Goal: Check status: Check status

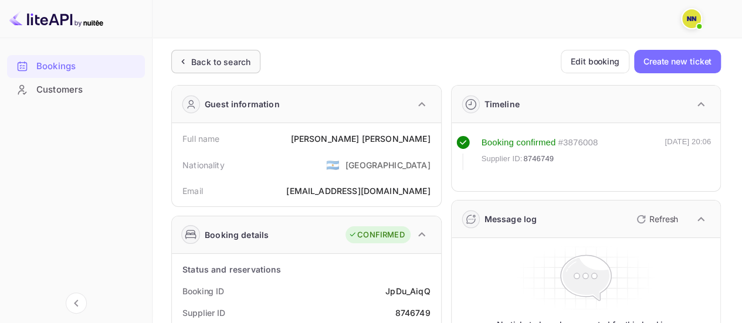
click at [239, 64] on div "Back to search" at bounding box center [220, 62] width 59 height 12
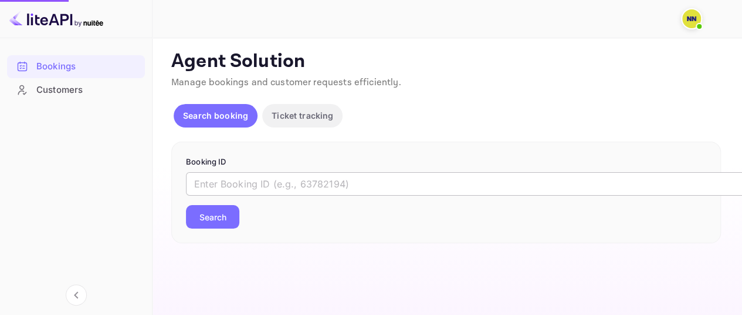
click at [250, 176] on input "text" at bounding box center [479, 183] width 587 height 23
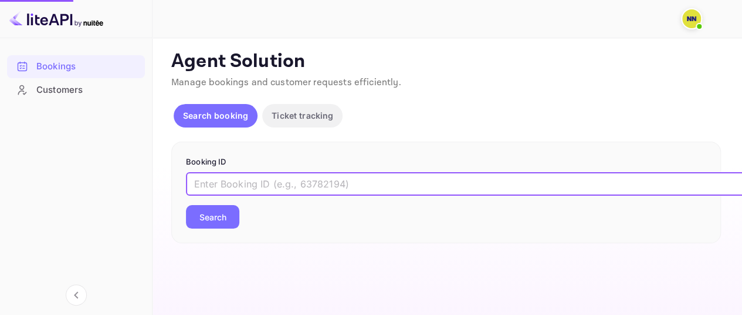
paste input "JDAe3Rbkj"
type input "JDAe3Rbkj"
click at [200, 203] on div "JDAe3Rbkj ​ Search" at bounding box center [446, 200] width 521 height 56
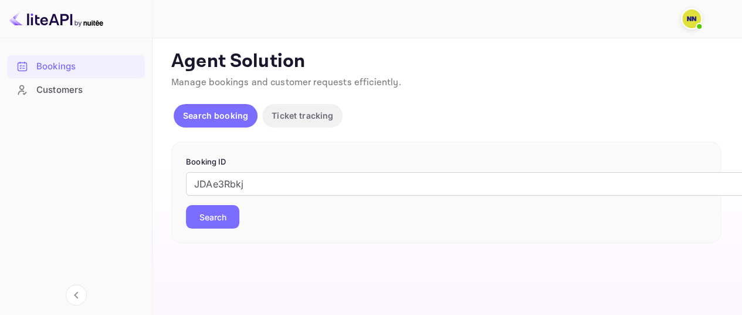
click at [207, 218] on button "Search" at bounding box center [212, 216] width 53 height 23
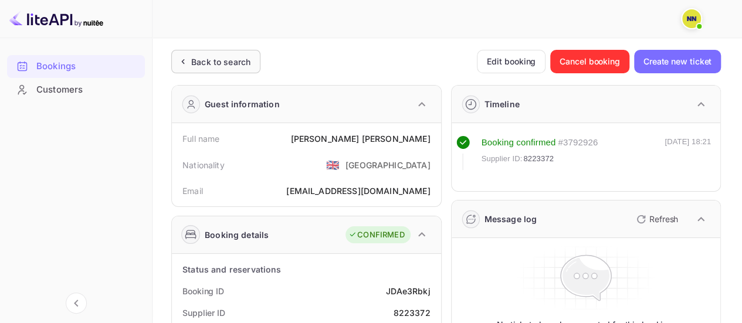
click at [204, 65] on div "Back to search" at bounding box center [220, 62] width 59 height 12
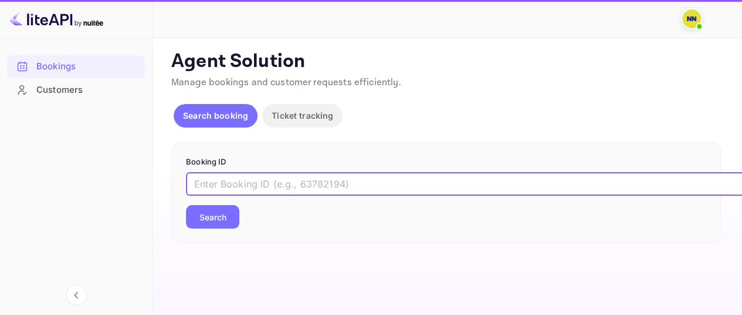
click at [225, 185] on input "text" at bounding box center [479, 183] width 587 height 23
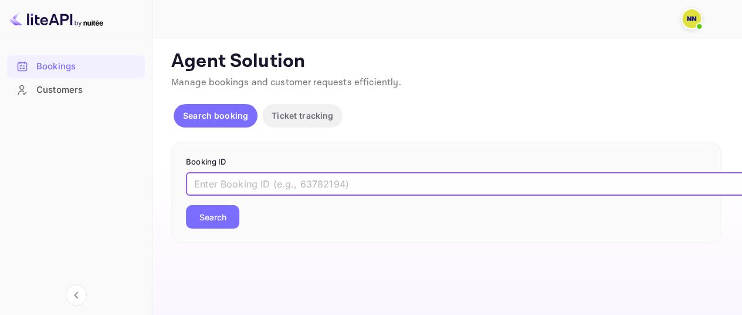
paste input "MOtYiE-hD"
type input "MOtYiE-hD"
click at [220, 221] on button "Search" at bounding box center [212, 216] width 53 height 23
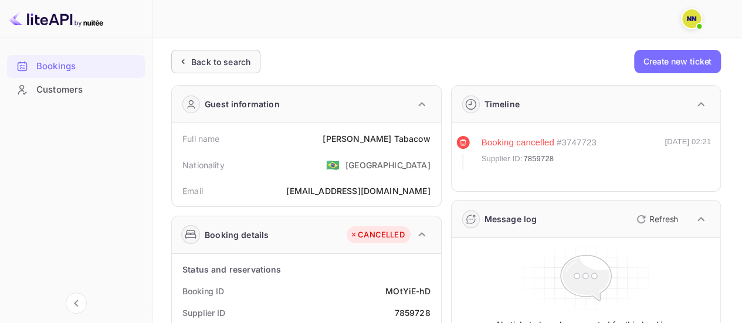
click at [216, 57] on div "Back to search" at bounding box center [220, 62] width 59 height 12
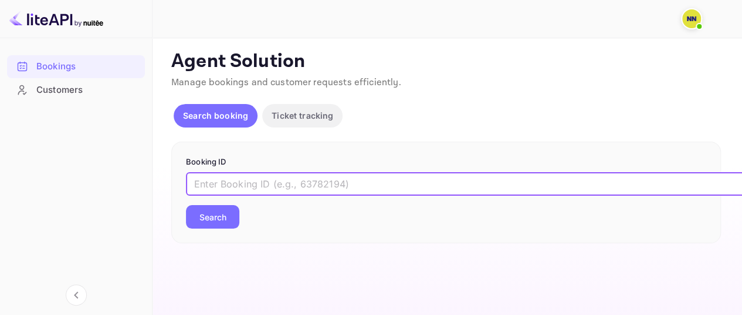
click at [265, 180] on input "text" at bounding box center [479, 183] width 587 height 23
paste input "NcdHEtPWj"
type input "NcdHEtPWj"
drag, startPoint x: 216, startPoint y: 213, endPoint x: 228, endPoint y: 213, distance: 12.3
click at [215, 213] on button "Search" at bounding box center [212, 216] width 53 height 23
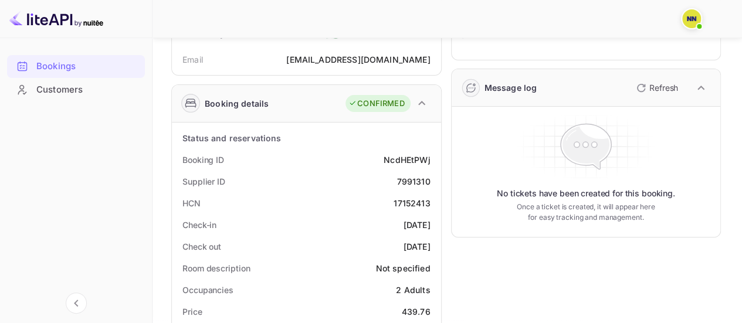
scroll to position [130, 0]
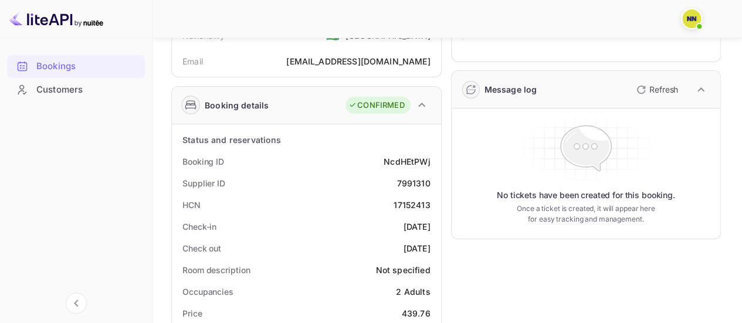
click at [397, 205] on div "17152413" at bounding box center [412, 205] width 36 height 12
copy div "17152413"
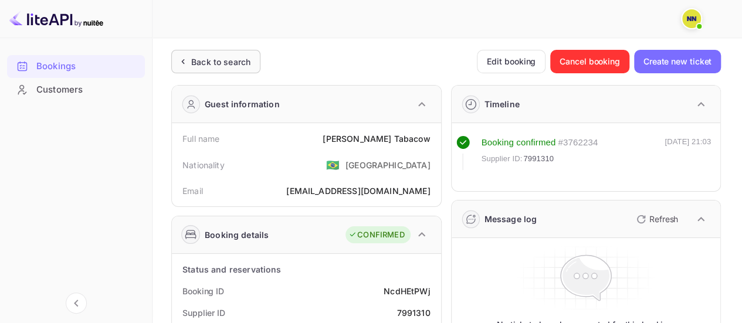
click at [216, 65] on div "Back to search" at bounding box center [220, 62] width 59 height 12
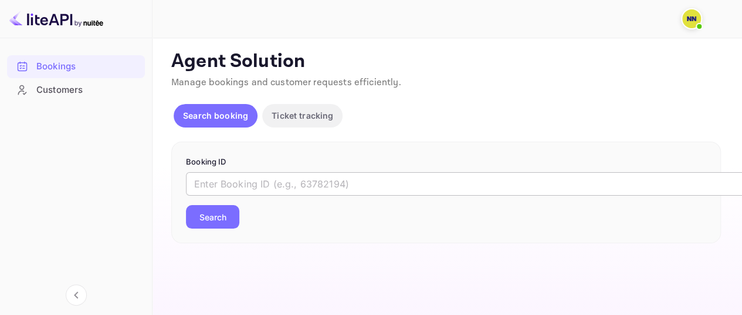
click at [247, 185] on input "text" at bounding box center [479, 183] width 587 height 23
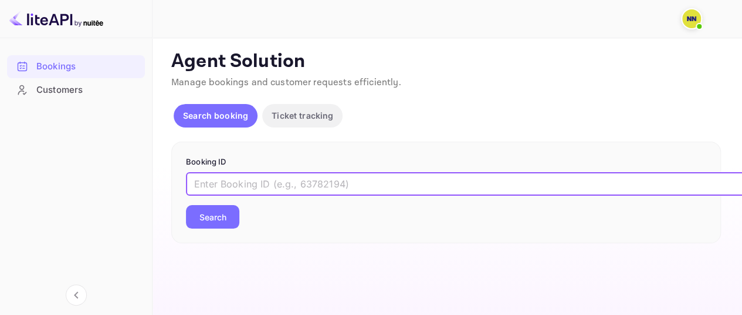
paste input "i_WQDTgzj"
type input "i_WQDTgzj"
click at [186, 205] on button "Search" at bounding box center [212, 216] width 53 height 23
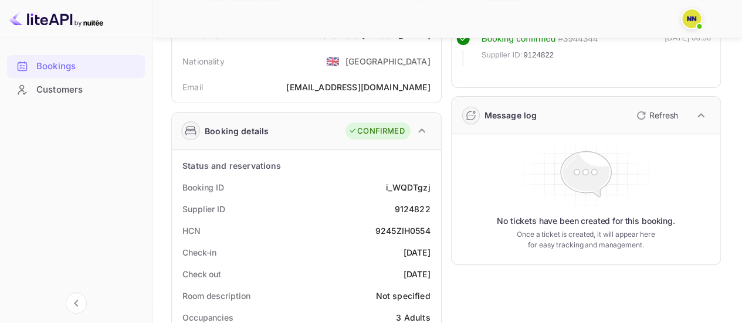
scroll to position [114, 0]
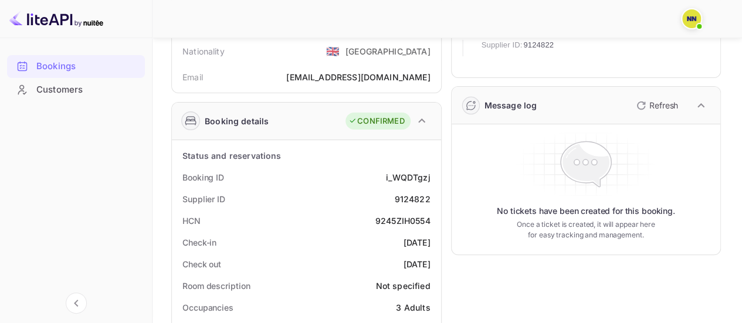
click at [400, 218] on div "9245ZIH0554" at bounding box center [403, 221] width 55 height 12
copy div "9245ZIH0554"
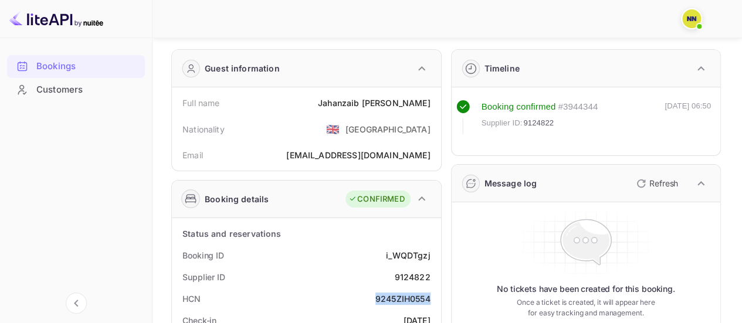
scroll to position [0, 0]
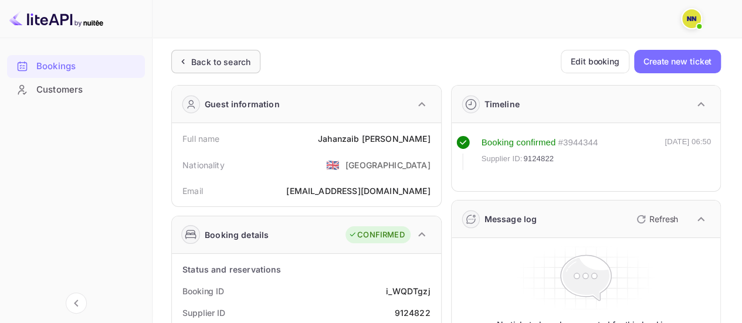
click at [214, 63] on div "Back to search" at bounding box center [220, 62] width 59 height 12
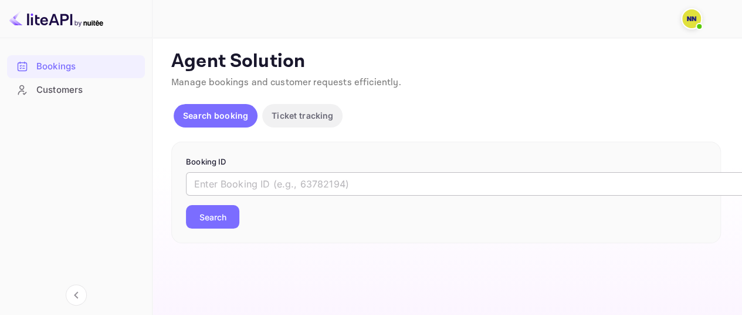
click at [267, 176] on input "text" at bounding box center [479, 183] width 587 height 23
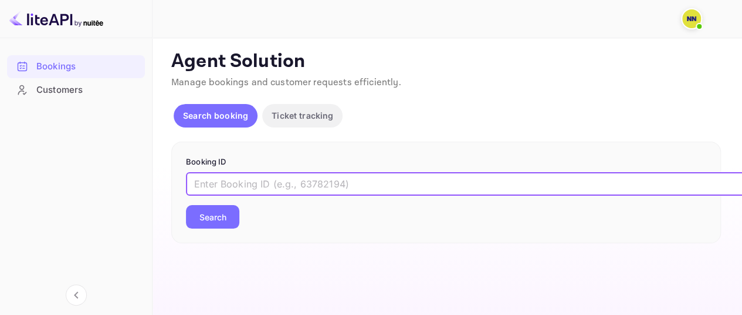
paste input "xAUND2tPR"
type input "xAUND2tPR"
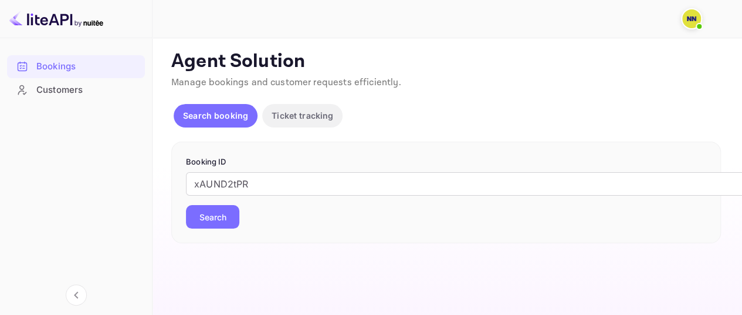
click at [221, 215] on button "Search" at bounding box center [212, 216] width 53 height 23
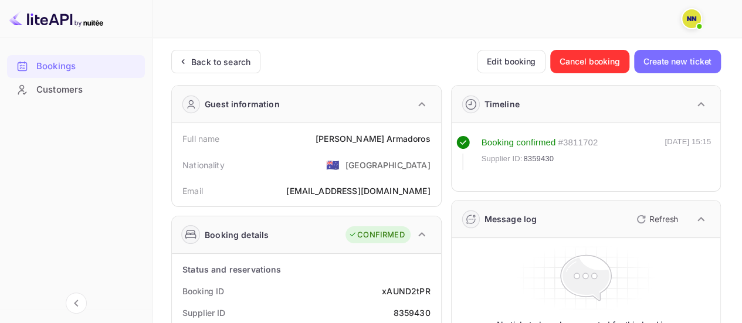
scroll to position [176, 0]
